Goal: Check status

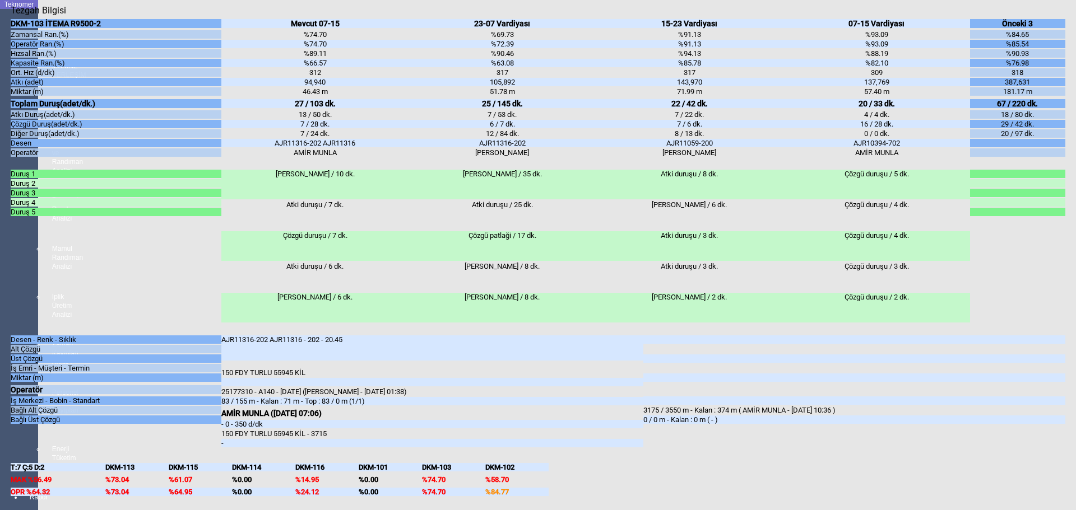
scroll to position [2013, 0]
drag, startPoint x: 226, startPoint y: 313, endPoint x: 253, endPoint y: 314, distance: 27.5
click at [253, 397] on div "83 / 155 m - Kalan : 71 m - Top : 83 / 0 m (1/1)" at bounding box center [432, 401] width 422 height 8
click at [3, 375] on body "Teknomer İzleme MAKİNE YERLEŞİM PLANI Analiz Üretim ve Randıman Analizi Persone…" at bounding box center [538, 255] width 1076 height 510
drag, startPoint x: 227, startPoint y: 313, endPoint x: 254, endPoint y: 312, distance: 26.9
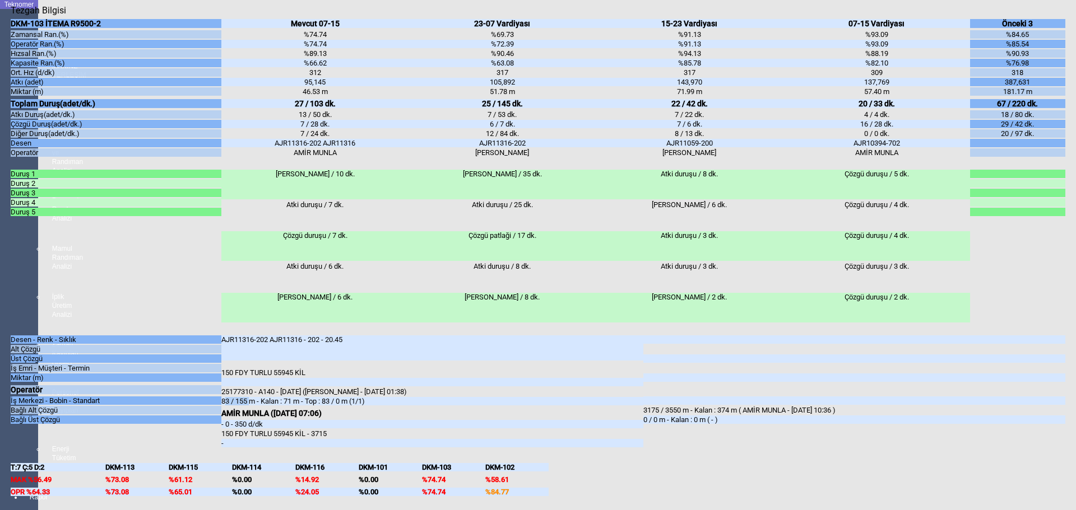
click at [254, 397] on div "83 / 155 m - Kalan : 71 m - Top : 83 / 0 m (1/1)" at bounding box center [432, 401] width 422 height 8
click at [6, 391] on body "Teknomer İzleme MAKİNE YERLEŞİM PLANI Analiz Üretim ve Randıman Analizi Persone…" at bounding box center [538, 255] width 1076 height 510
click at [0, 203] on body "Teknomer İzleme MAKİNE YERLEŞİM PLANI Analiz Üretim ve Randıman Analizi Persone…" at bounding box center [538, 255] width 1076 height 510
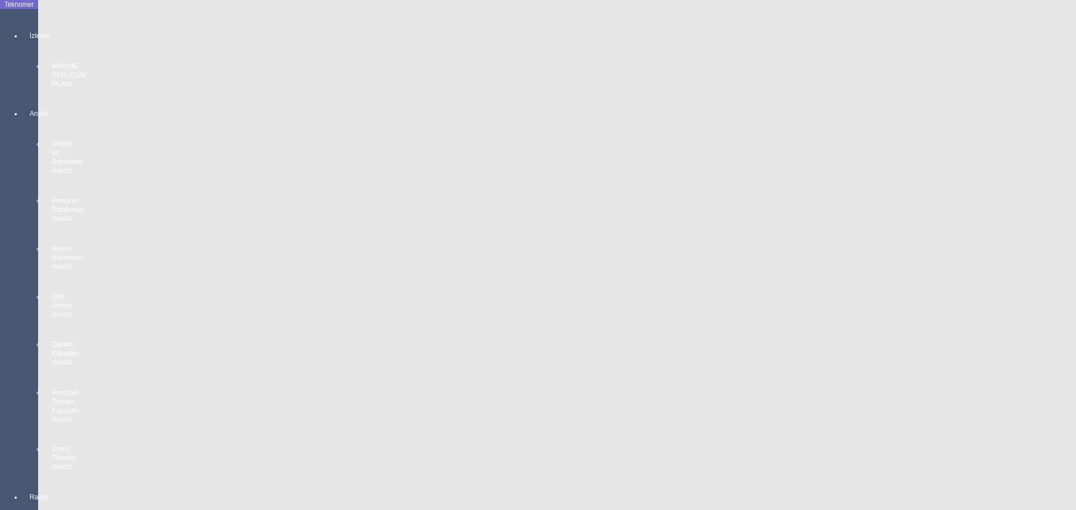
scroll to position [1845, 0]
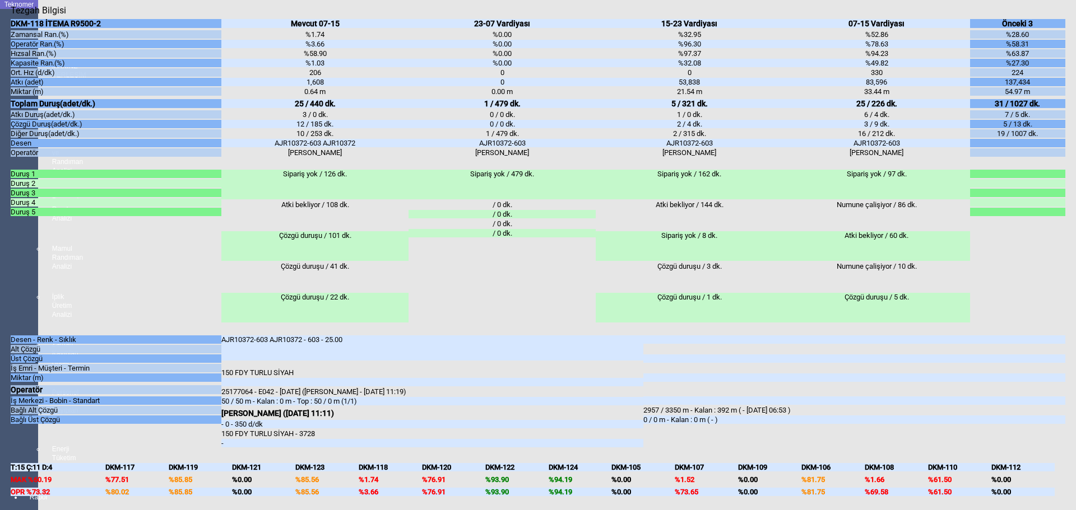
click at [1, 336] on body "Teknomer İzleme MAKİNE YERLEŞİM PLANI Analiz Üretim ve Randıman Analizi Persone…" at bounding box center [538, 255] width 1076 height 510
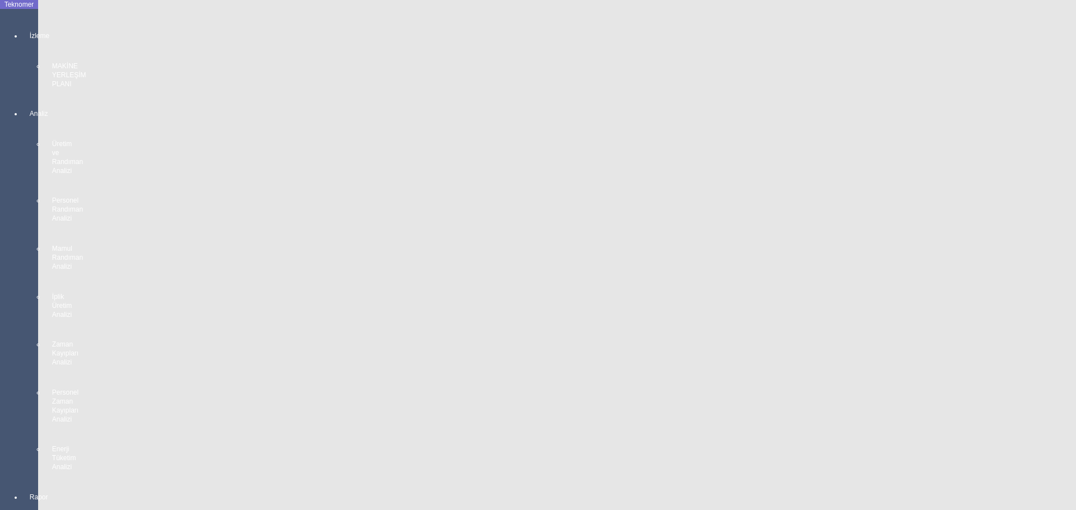
scroll to position [1621, 0]
click at [4, 411] on body "Teknomer İzleme MAKİNE YERLEŞİM PLANI Analiz Üretim ve Randıman Analizi Persone…" at bounding box center [538, 255] width 1076 height 510
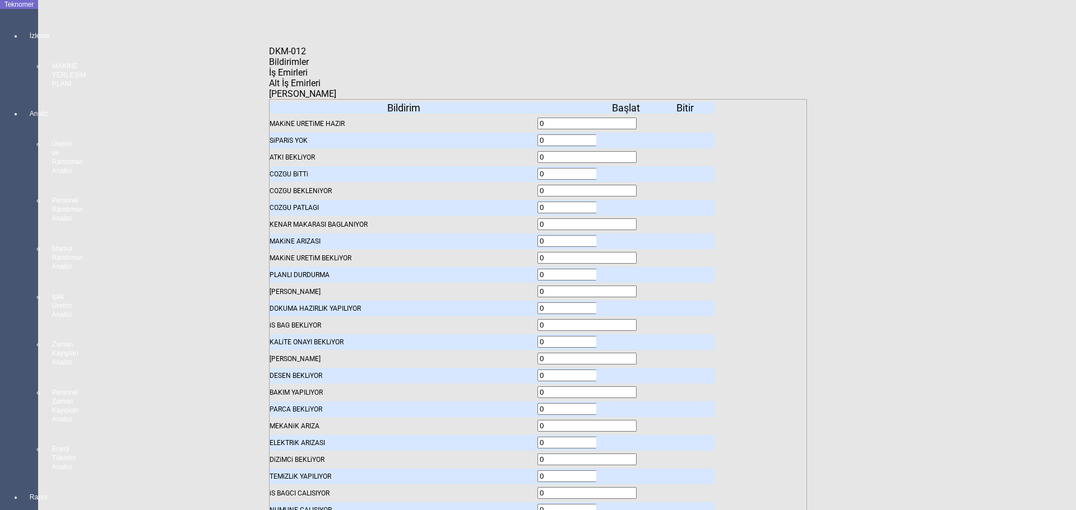
click at [13, 268] on body "Teknomer İzleme MAKİNE YERLEŞİM PLANI Analiz Üretim ve Randıman Analizi Persone…" at bounding box center [538, 255] width 1076 height 510
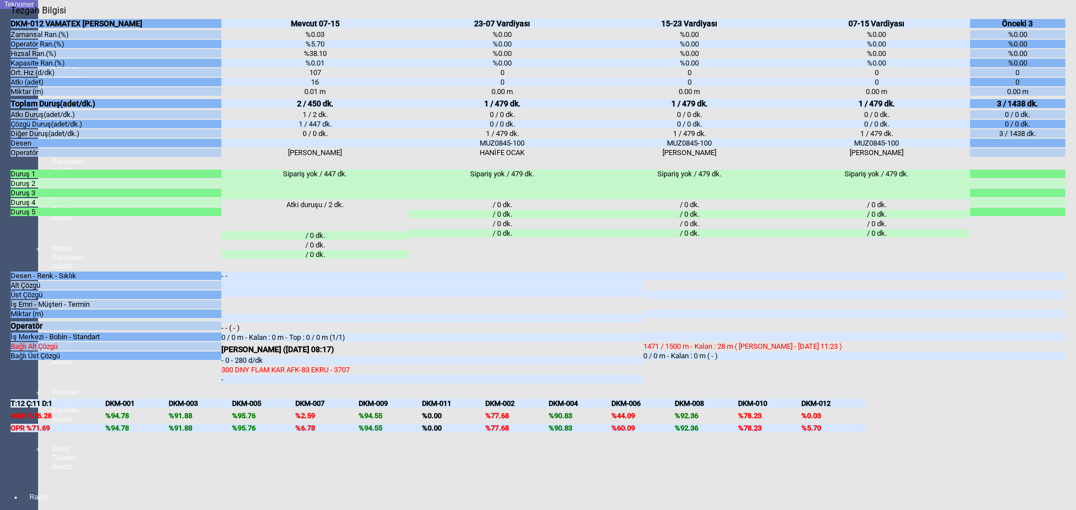
click at [5, 357] on body "Teknomer İzleme MAKİNE YERLEŞİM PLANI Analiz Üretim ve Randıman Analizi Persone…" at bounding box center [538, 255] width 1076 height 510
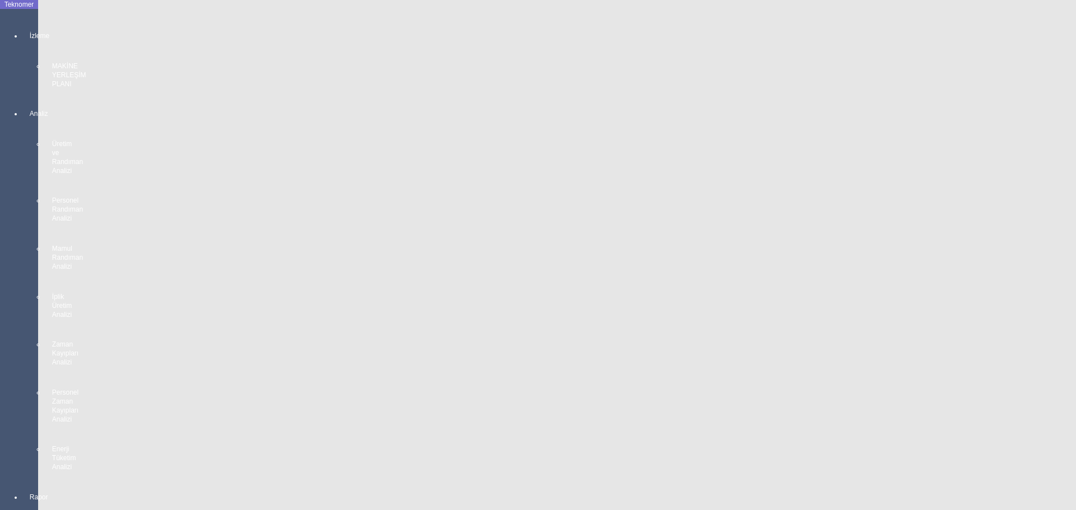
scroll to position [1677, 0]
